Goal: Information Seeking & Learning: Learn about a topic

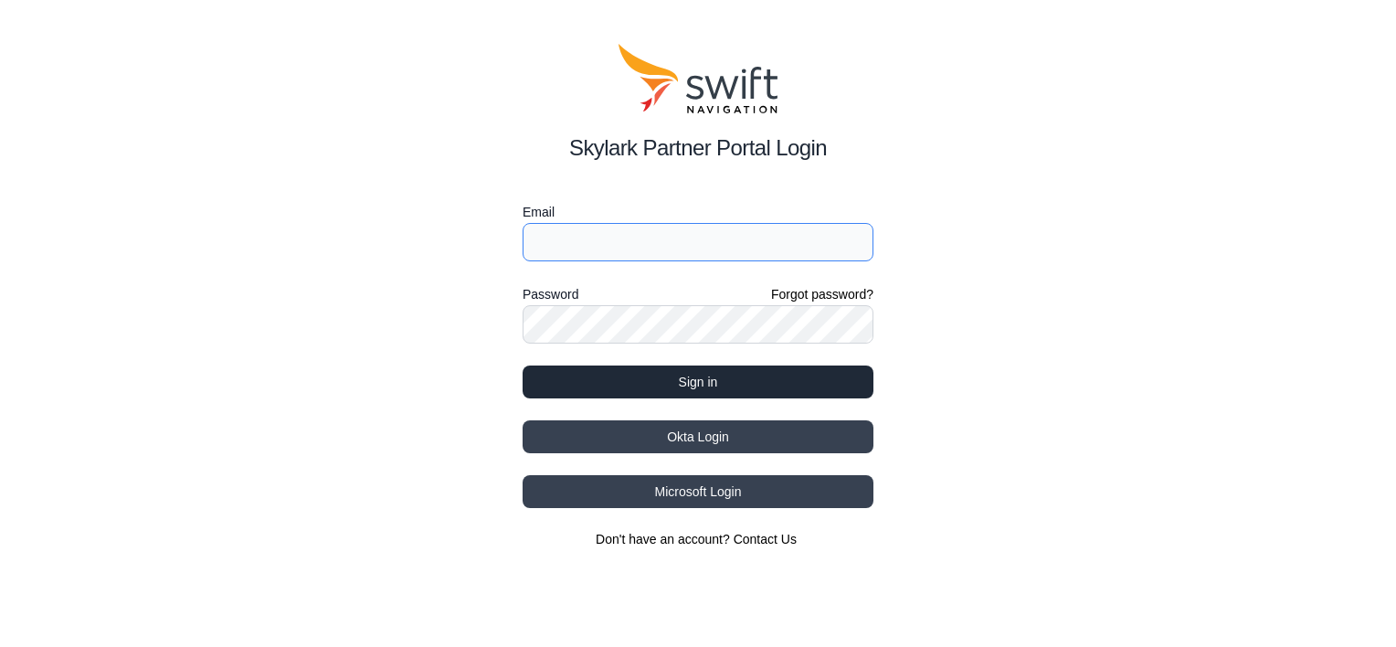
type input "[PERSON_NAME][EMAIL_ADDRESS][DOMAIN_NAME]"
click at [695, 384] on button "Sign in" at bounding box center [698, 381] width 351 height 33
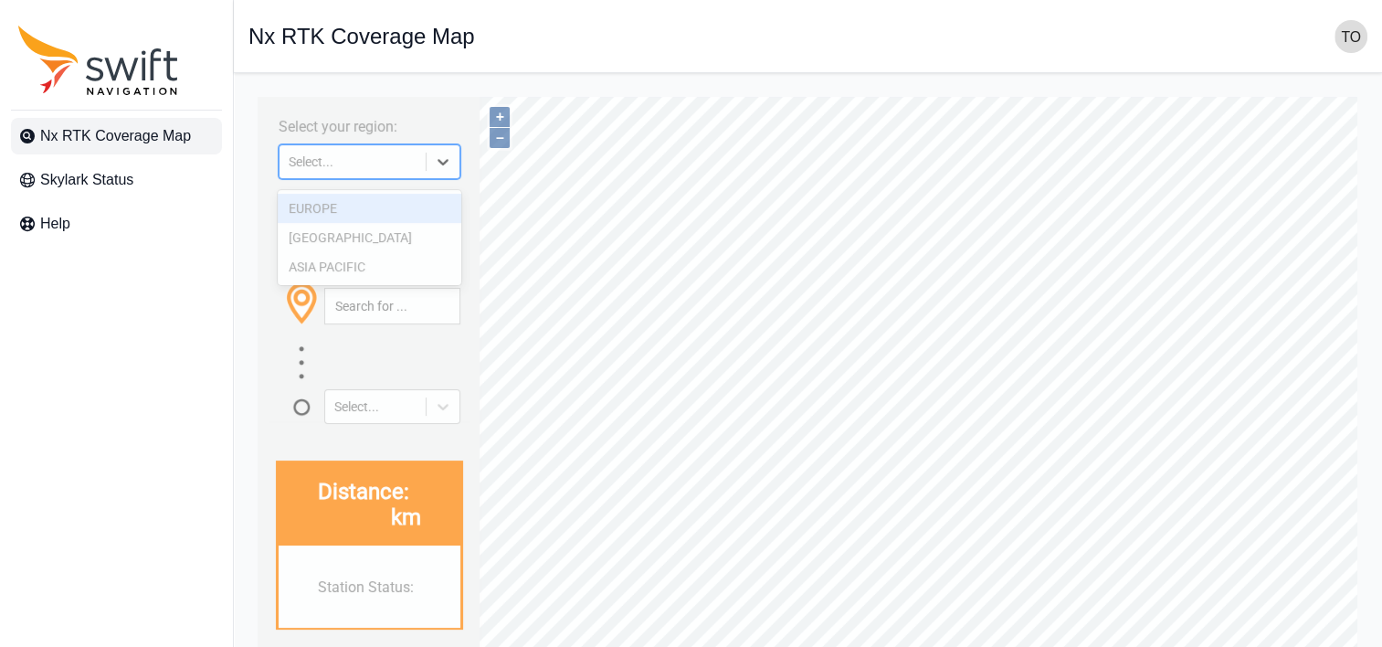
click at [442, 163] on icon at bounding box center [443, 162] width 18 height 18
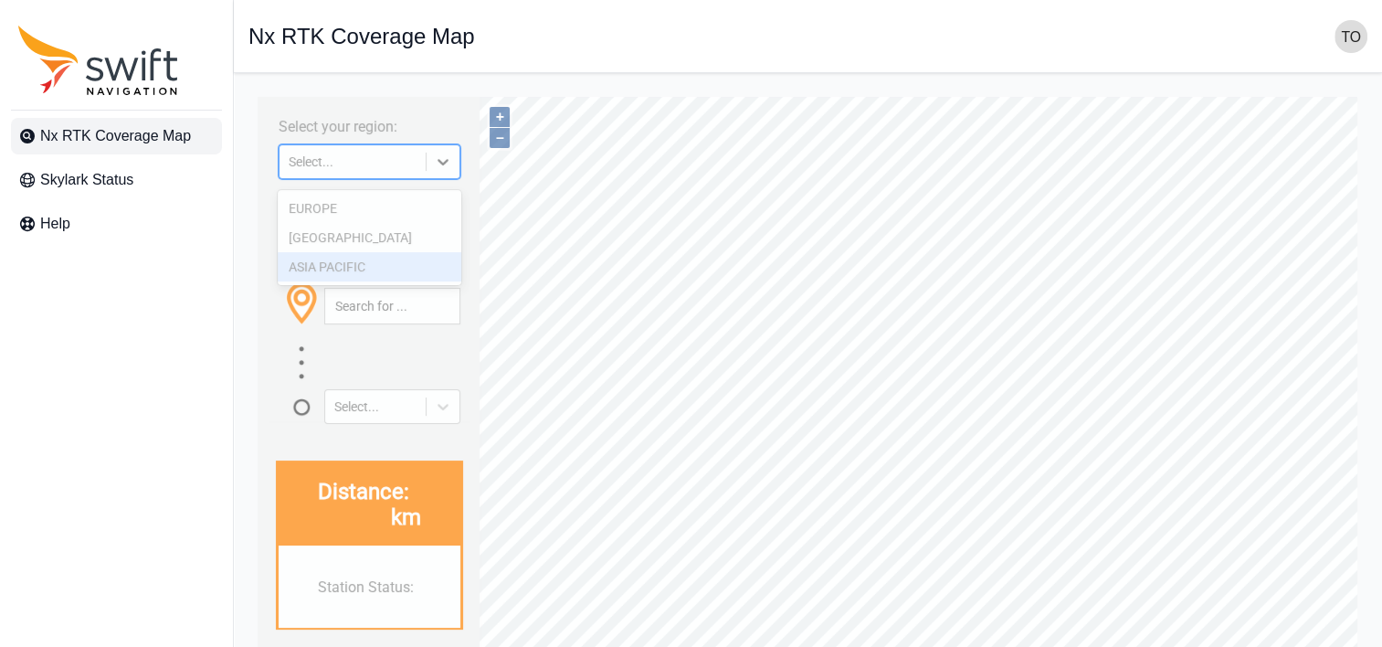
click at [395, 264] on div "ASIA PACIFIC" at bounding box center [369, 266] width 183 height 29
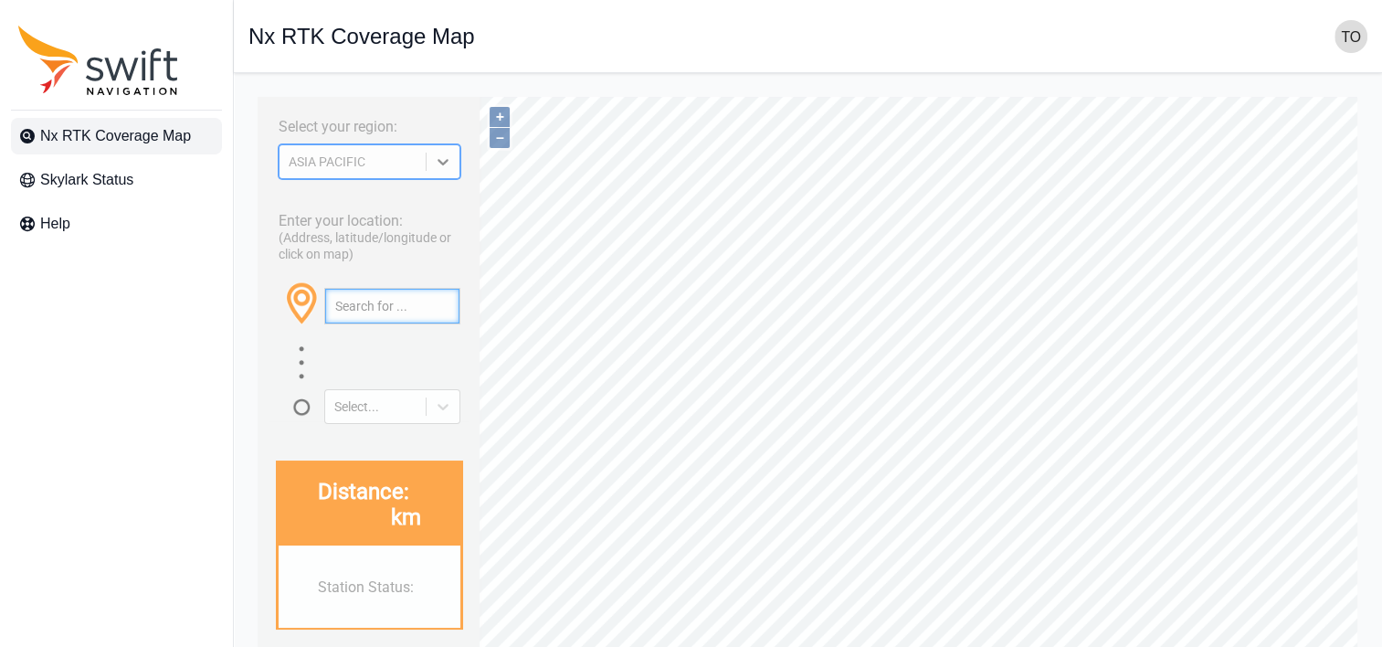
click at [382, 323] on input "text" at bounding box center [392, 306] width 134 height 35
paste input "35.68258630882916, 140.2293344964846"
type input "35.68258630882916, 140.2293344964846"
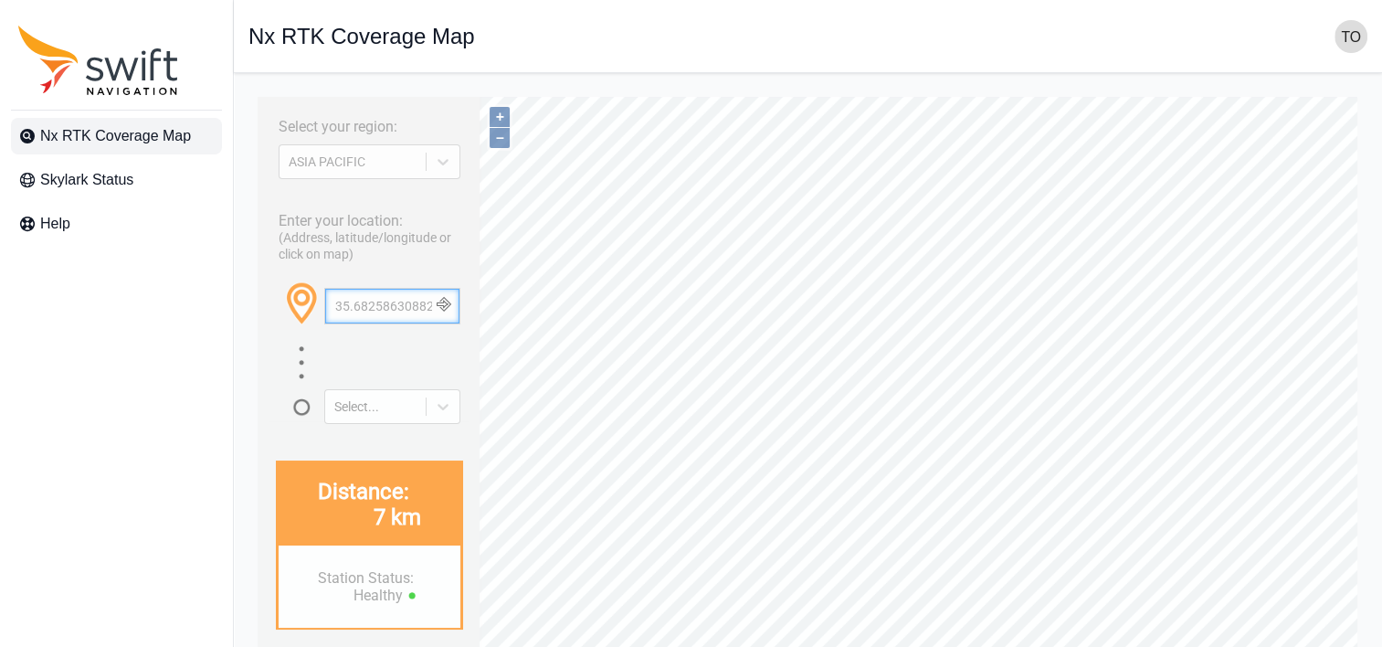
click at [427, 323] on input "35.68258630882916, 140.2293344964846" at bounding box center [392, 306] width 134 height 35
paste input "35.70270269609959, 140.14536810997689"
type input "35.70270269609959, 140.14536810997689"
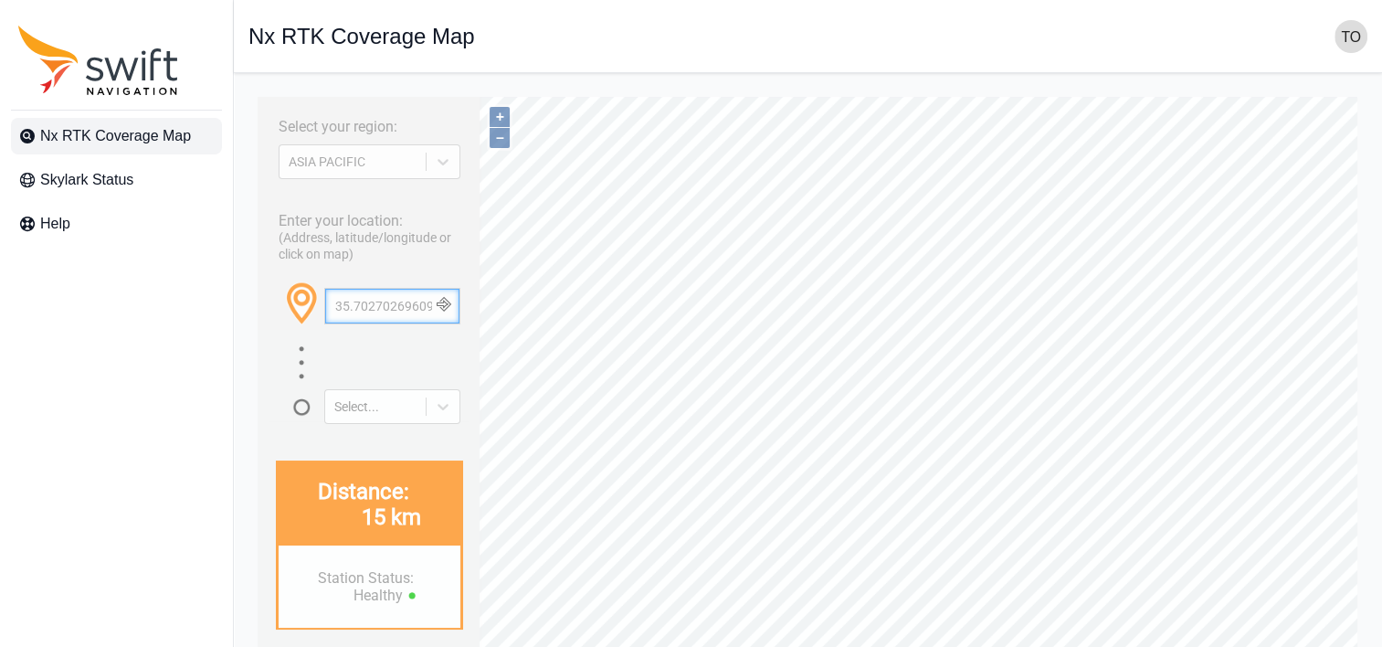
click at [391, 323] on input "35.70270269609959, 140.14536810997689" at bounding box center [392, 306] width 134 height 35
paste input "[PERSON_NAME][STREET_ADDRESS][PERSON_NAME]"
type input "[PERSON_NAME][STREET_ADDRESS][PERSON_NAME]"
click at [376, 318] on input "text" at bounding box center [392, 306] width 134 height 35
paste input "35.73117216803778, 140.1573119811419"
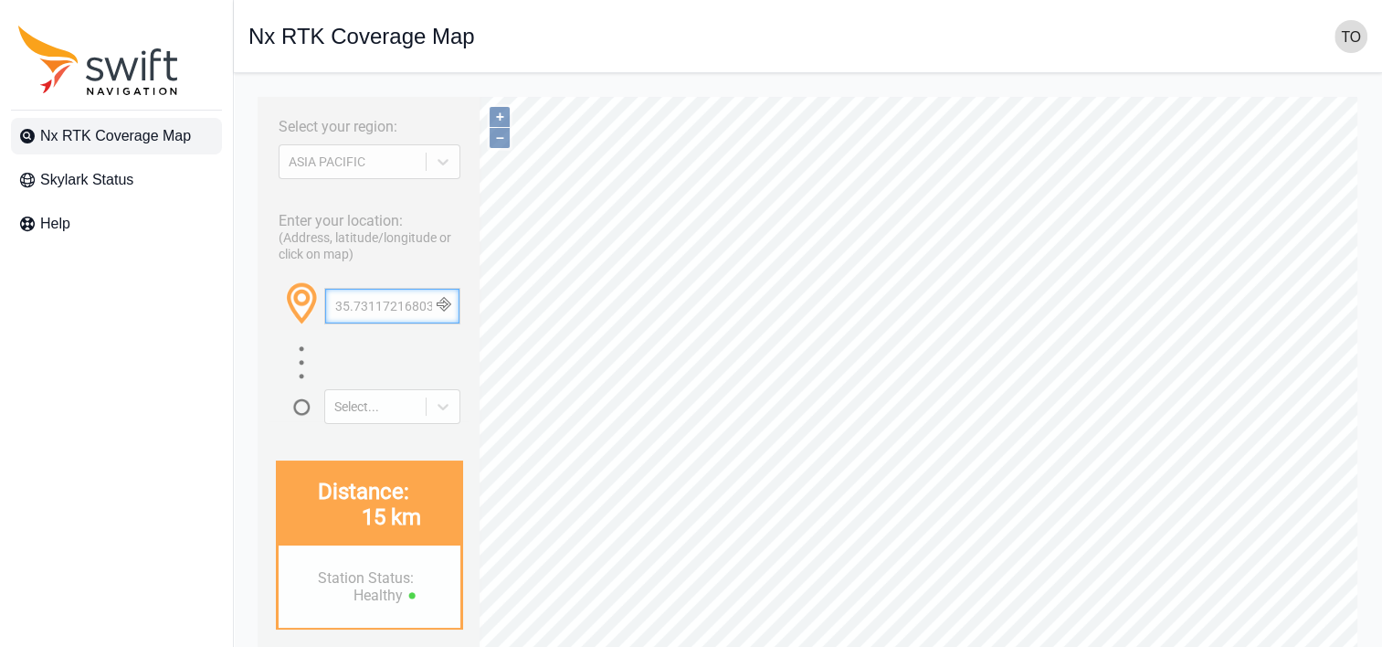
scroll to position [0, 143]
type input "35.73117216803778, 140.1573119811419"
